Goal: Task Accomplishment & Management: Manage account settings

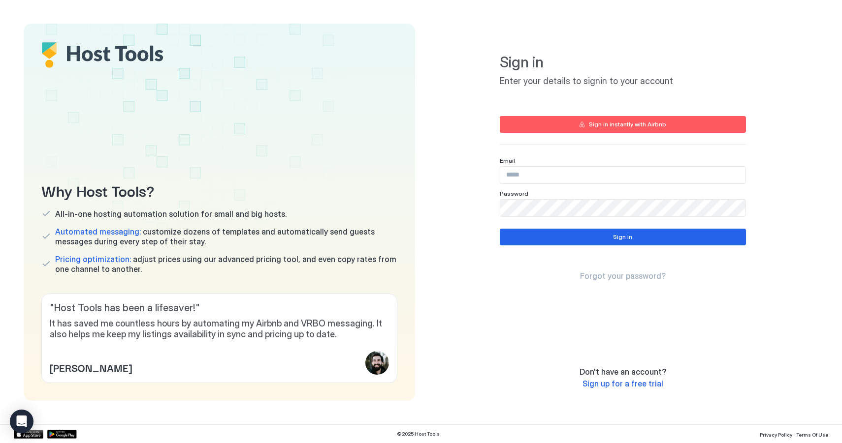
click at [524, 175] on input "Input Field" at bounding box center [622, 175] width 245 height 17
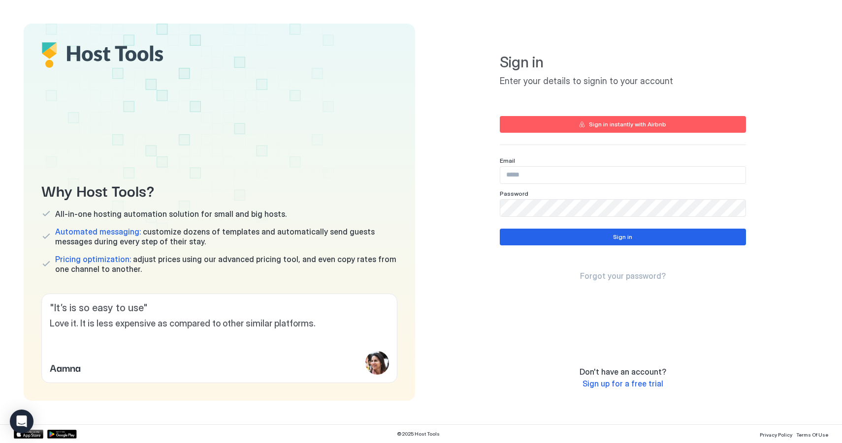
type input "**********"
click at [541, 239] on button "Sign in" at bounding box center [623, 237] width 246 height 17
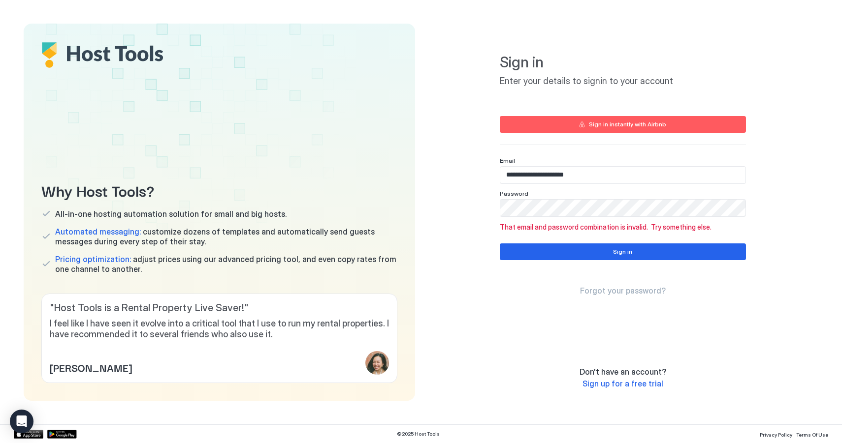
click at [636, 287] on span "Forgot your password?" at bounding box center [623, 291] width 86 height 10
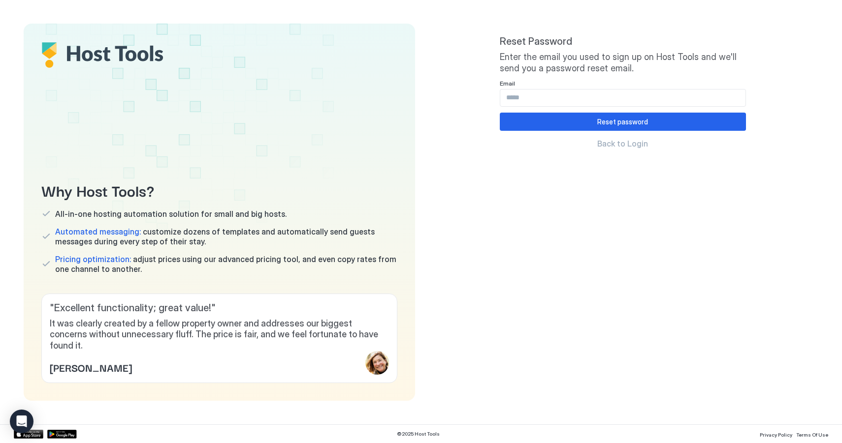
click at [541, 95] on input "Input Field" at bounding box center [622, 98] width 245 height 17
type input "**********"
click at [564, 126] on button "Reset password" at bounding box center [623, 122] width 246 height 18
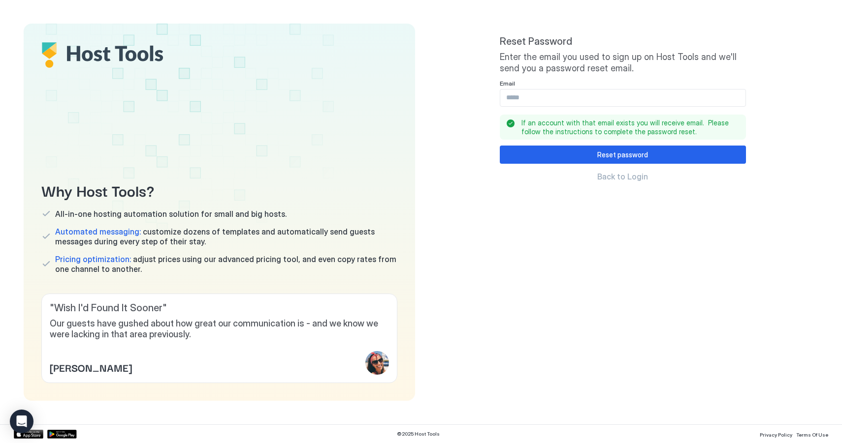
click at [536, 95] on input "Input Field" at bounding box center [622, 98] width 245 height 17
click at [467, 89] on div "Reset Password Enter the email you used to sign up on Host Tools and we'll send…" at bounding box center [622, 213] width 391 height 378
click at [540, 100] on input "Input Field" at bounding box center [622, 98] width 245 height 17
type input "**********"
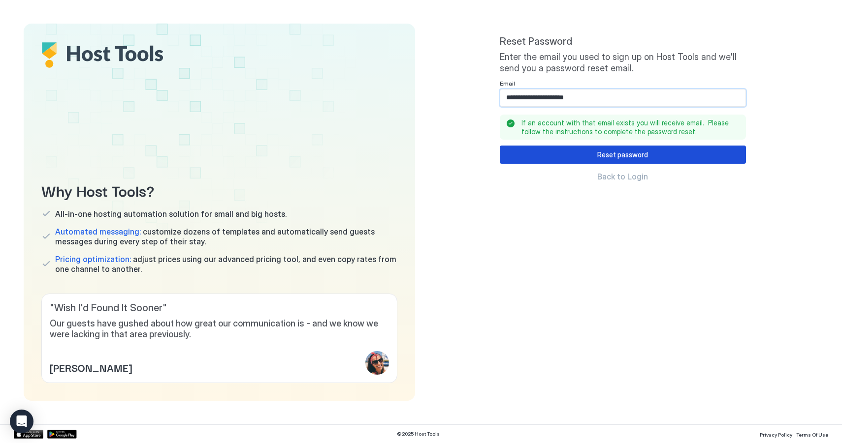
click at [622, 157] on div "Reset password" at bounding box center [622, 155] width 51 height 10
click at [613, 102] on input "Input Field" at bounding box center [622, 98] width 245 height 17
click at [635, 36] on span "Reset Password" at bounding box center [623, 41] width 246 height 12
click at [535, 92] on input "Input Field" at bounding box center [622, 98] width 245 height 17
drag, startPoint x: 439, startPoint y: 77, endPoint x: 433, endPoint y: 77, distance: 5.4
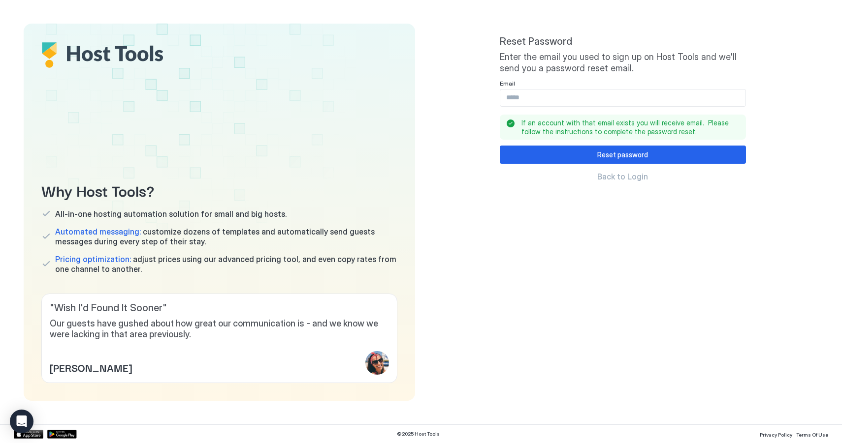
click at [433, 77] on div "Reset Password Enter the email you used to sign up on Host Tools and we'll send…" at bounding box center [622, 213] width 391 height 378
